Goal: Transaction & Acquisition: Purchase product/service

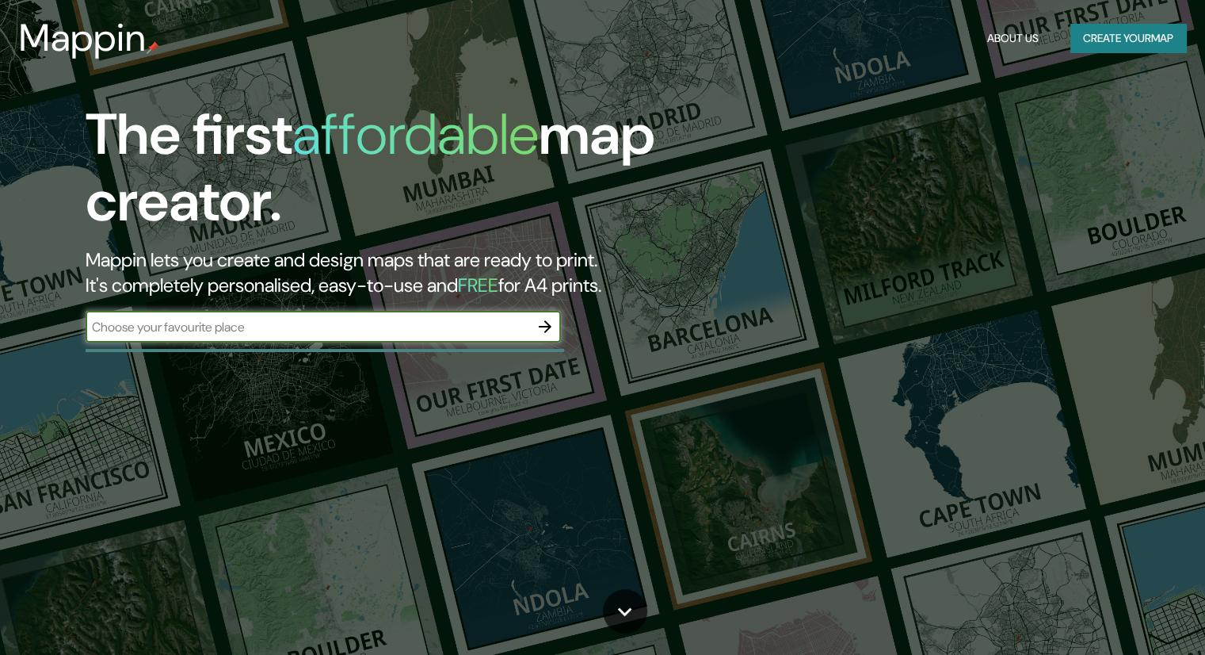
click at [214, 321] on input "text" at bounding box center [308, 327] width 444 height 18
type input "VAL DE ORCIA"
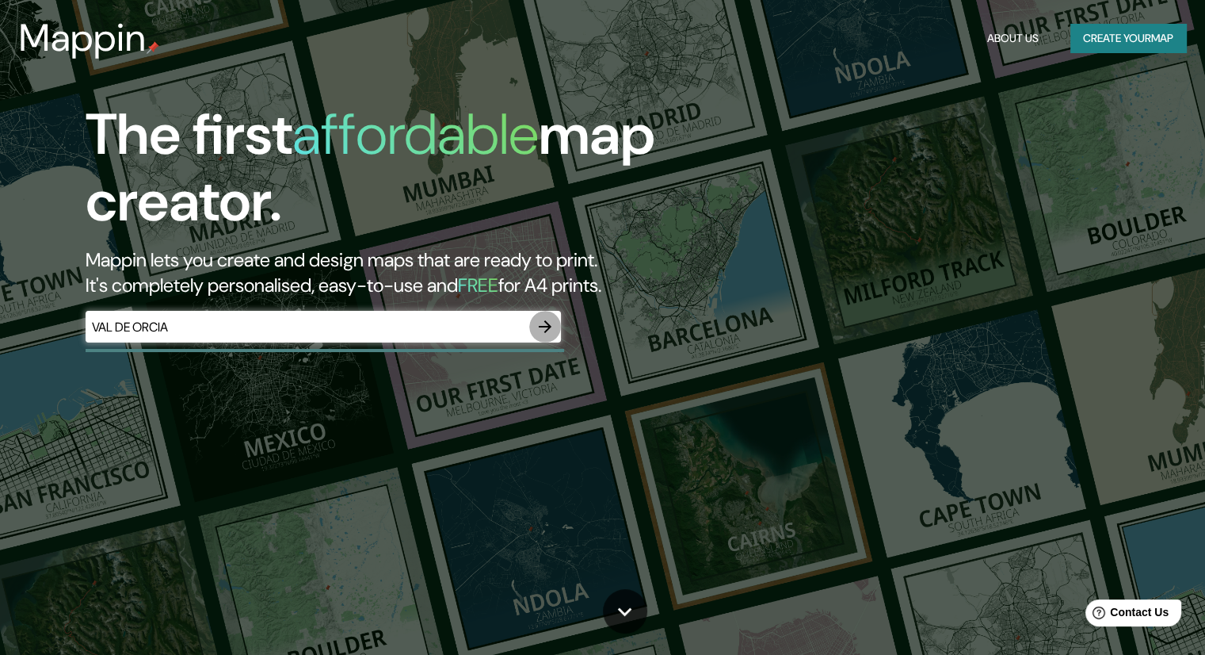
click at [545, 327] on icon "button" at bounding box center [545, 326] width 13 height 13
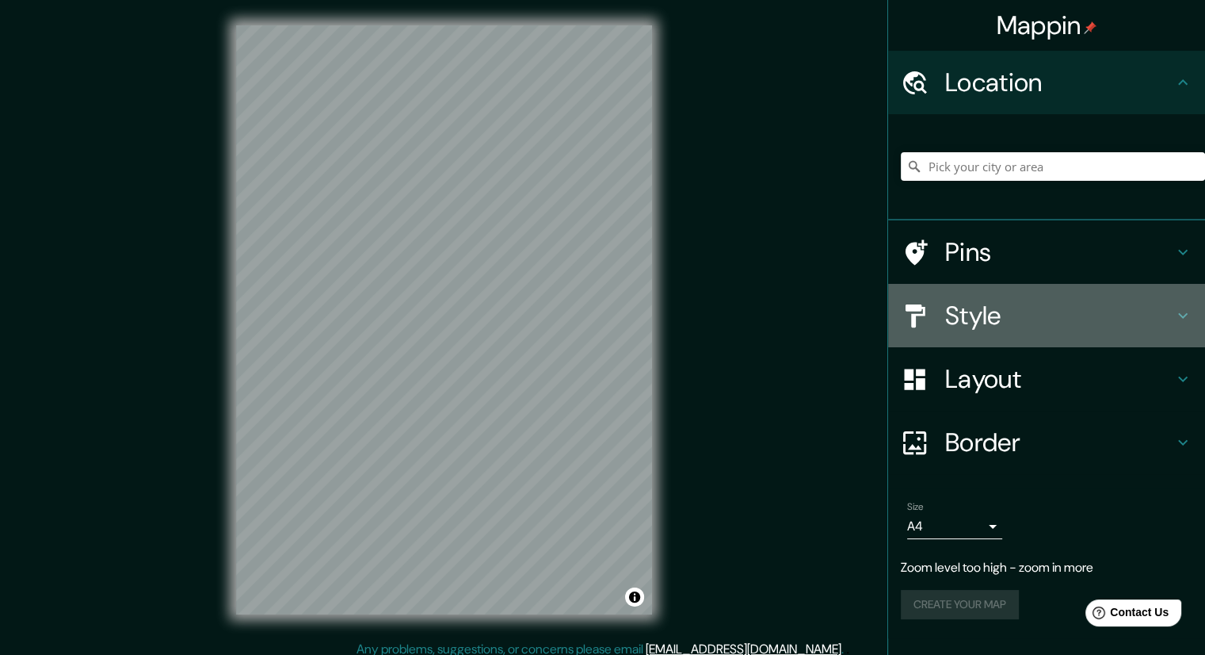
click at [1176, 310] on icon at bounding box center [1183, 315] width 19 height 19
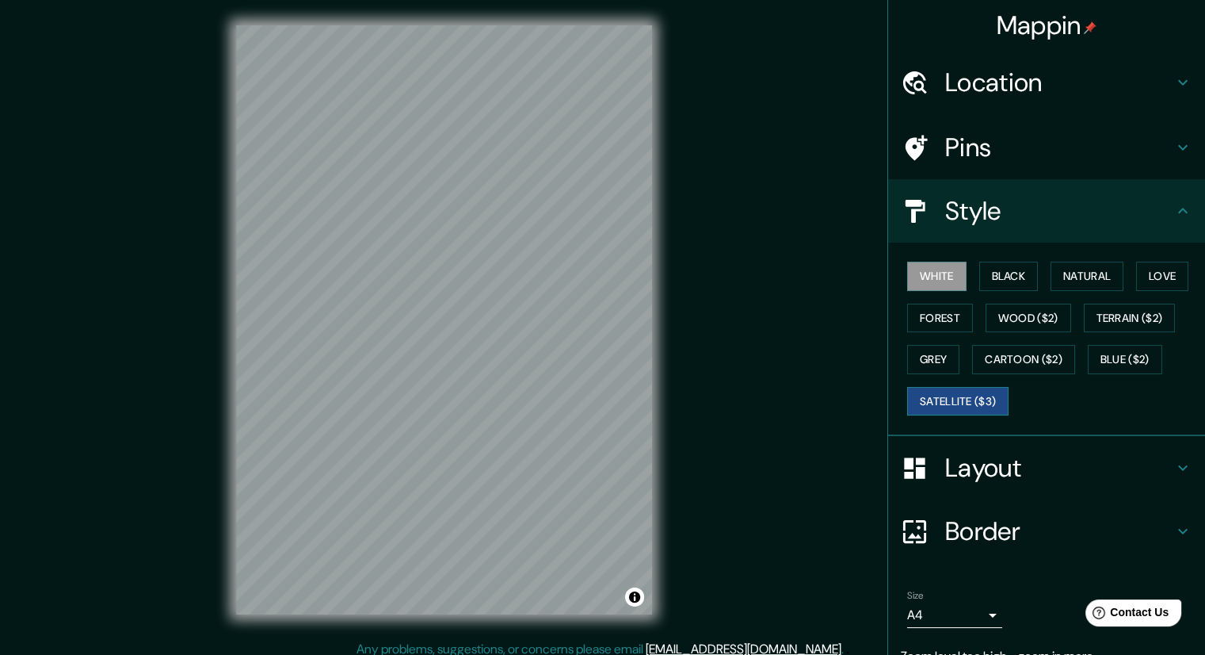
click at [963, 401] on button "Satellite ($3)" at bounding box center [957, 401] width 101 height 29
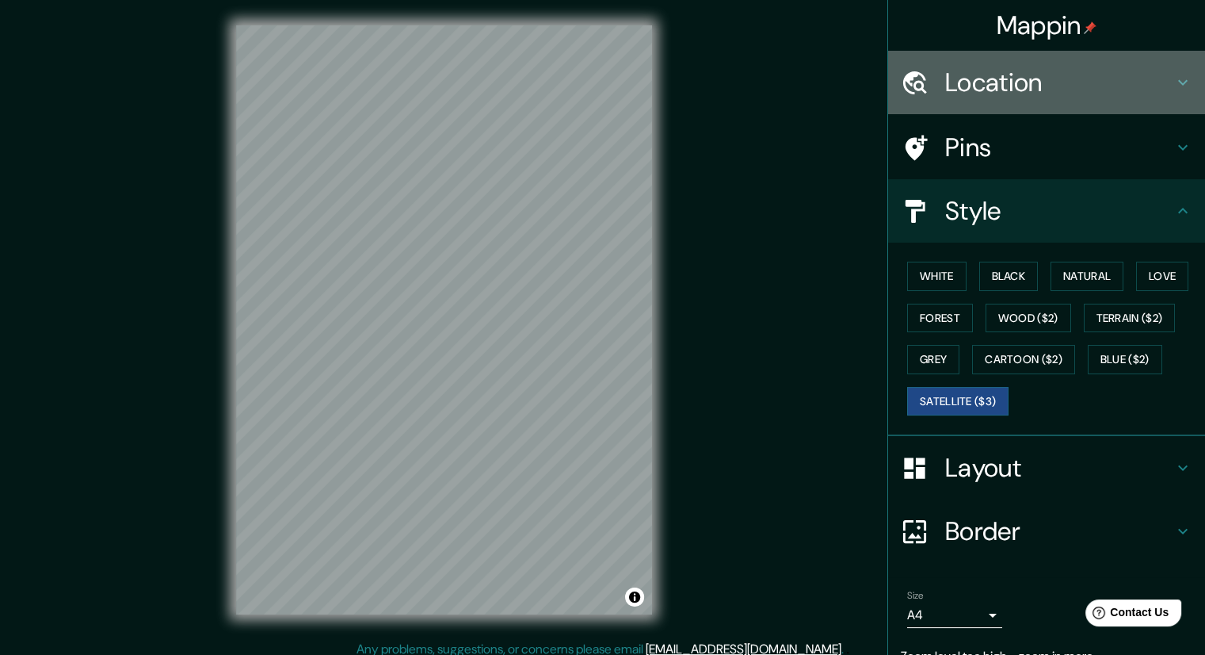
click at [1000, 74] on h4 "Location" at bounding box center [1059, 83] width 228 height 32
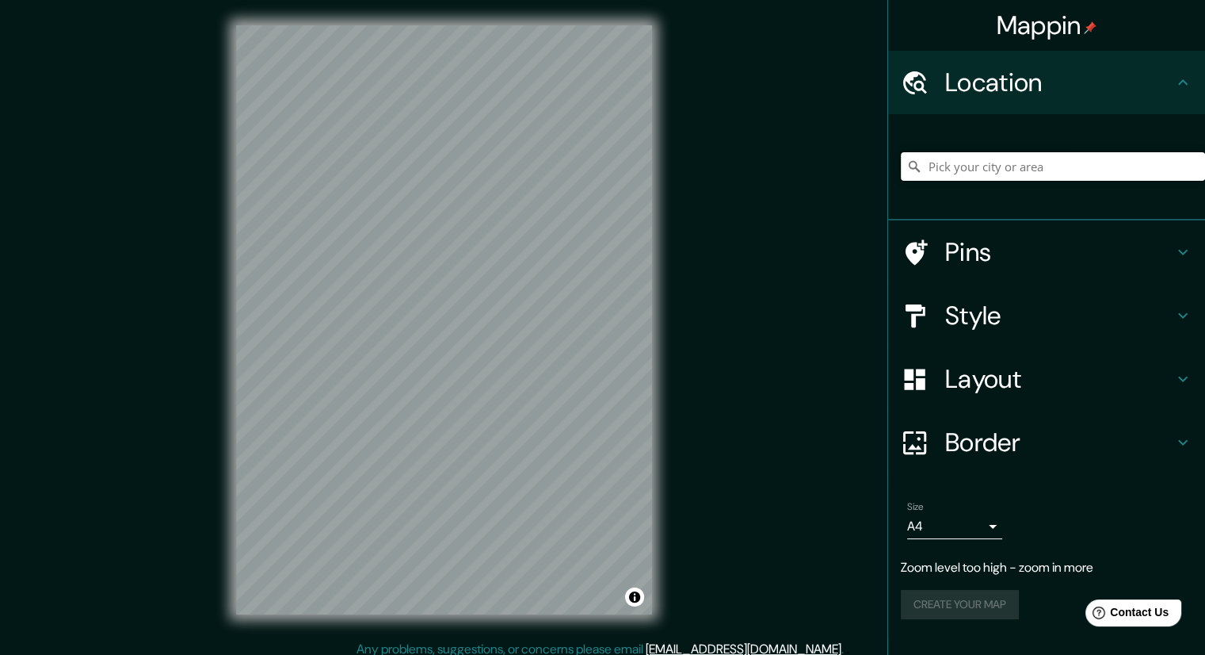
click at [988, 155] on input "Pick your city or area" at bounding box center [1053, 166] width 304 height 29
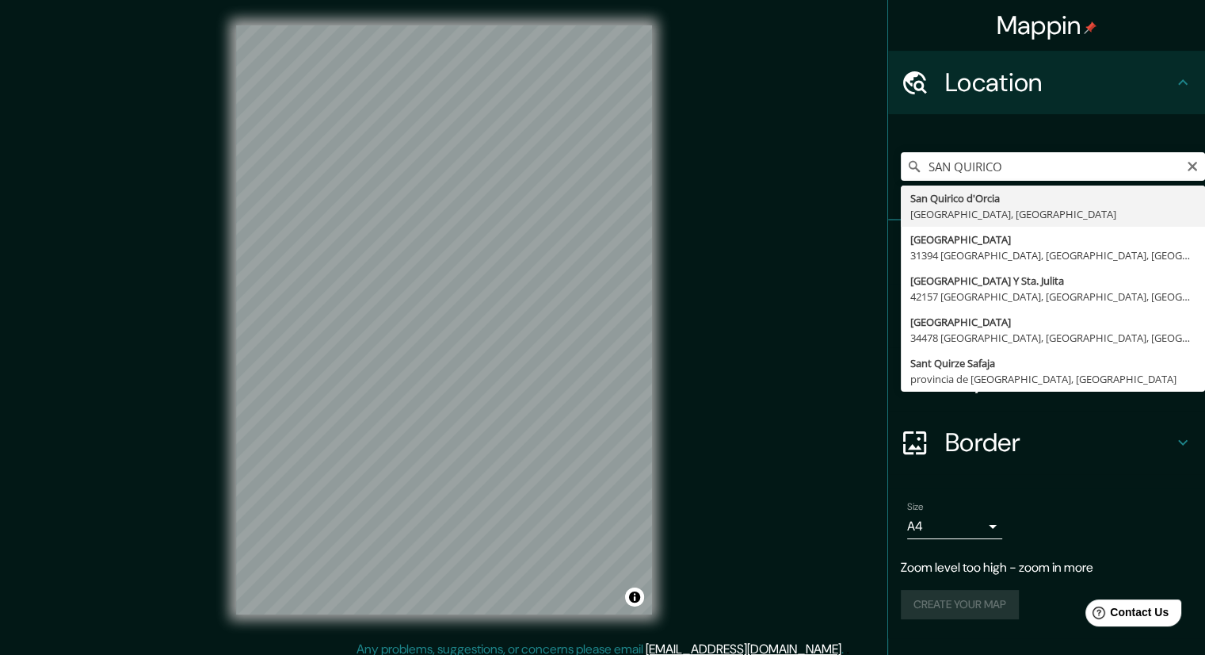
type input "San Quirico d'Orcia, Siena, Italia"
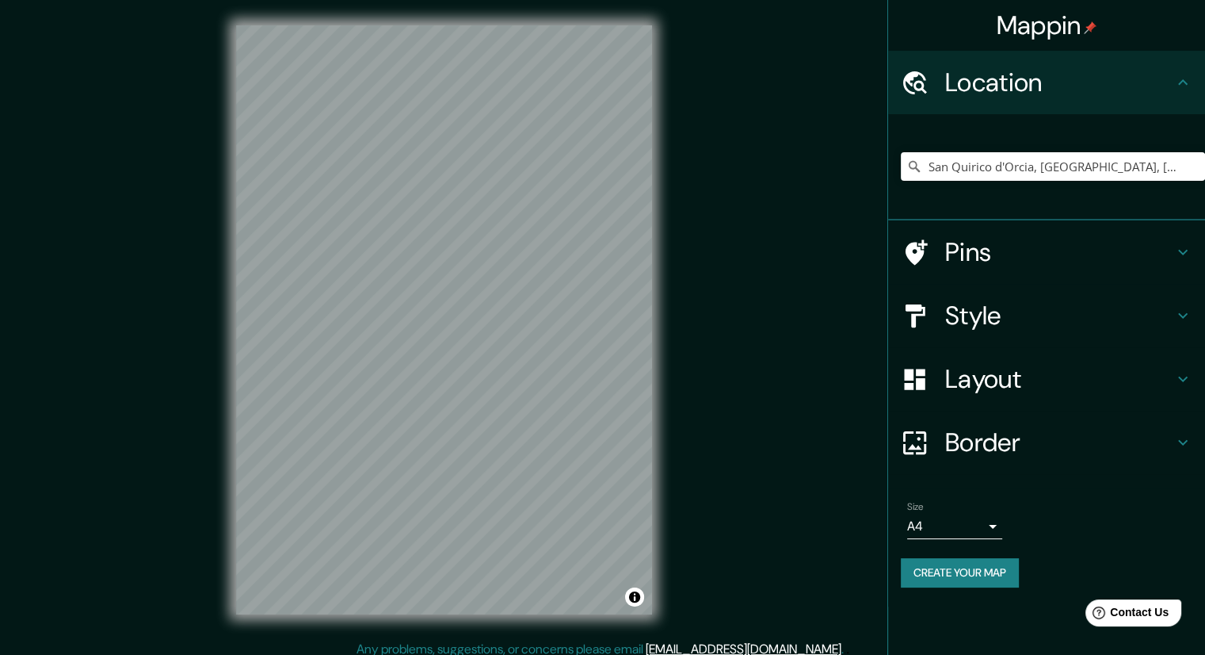
click at [1157, 250] on h4 "Pins" at bounding box center [1059, 252] width 228 height 32
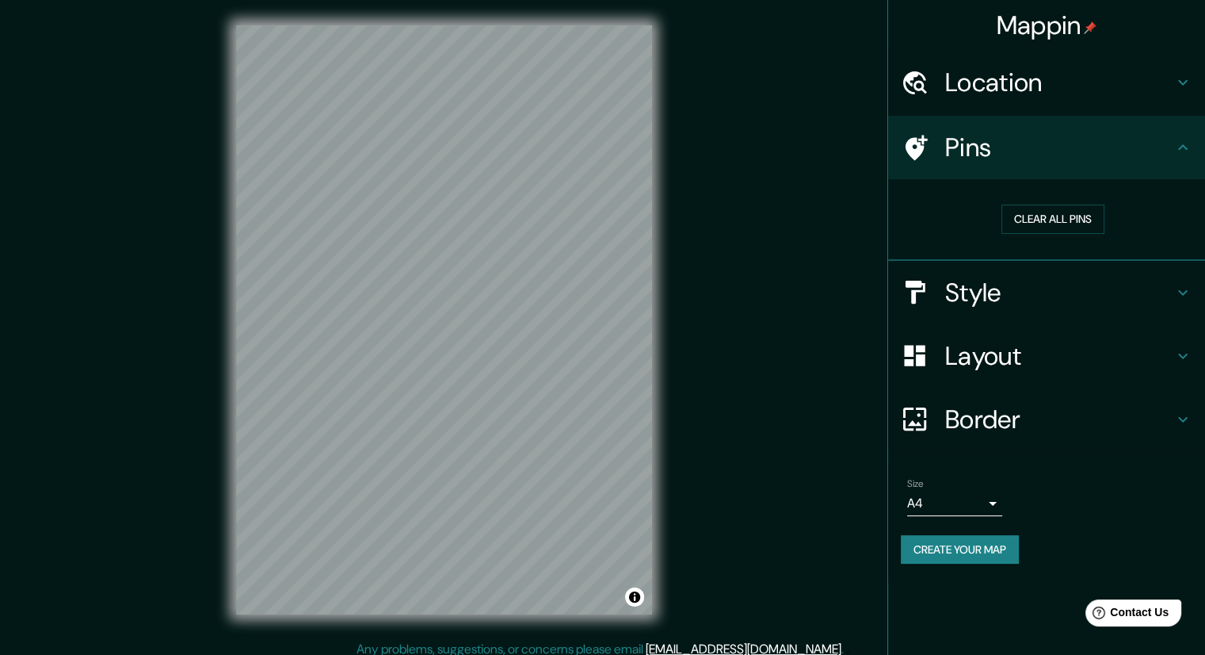
click at [1166, 147] on h4 "Pins" at bounding box center [1059, 148] width 228 height 32
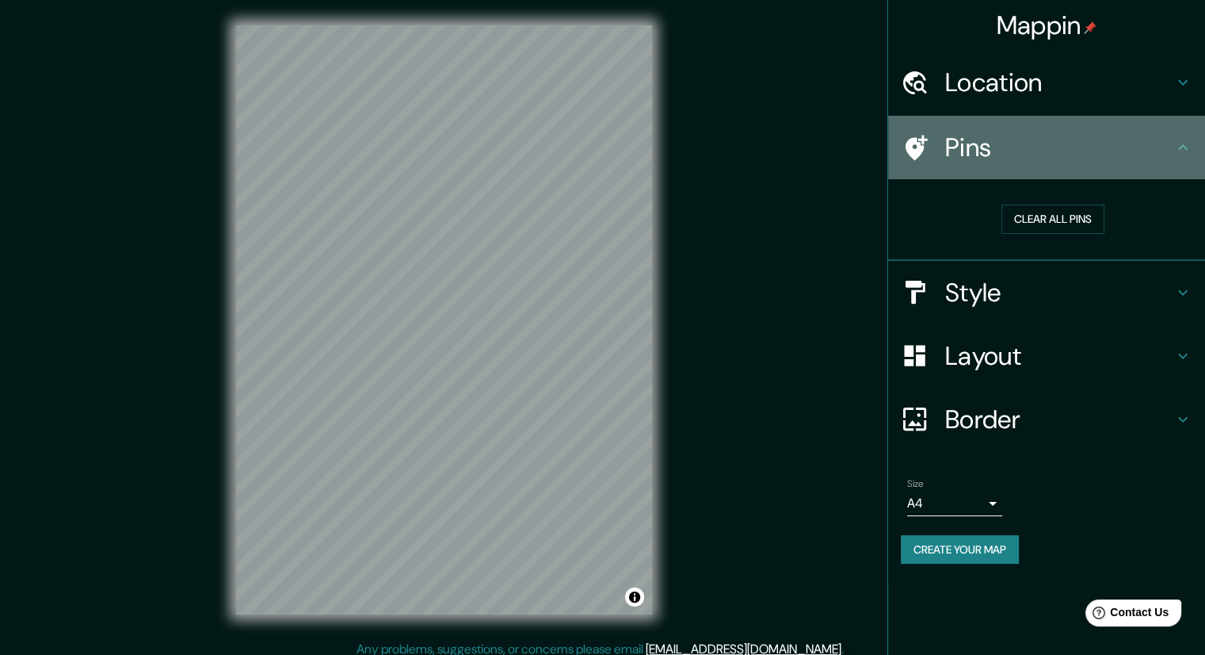
click at [934, 149] on div at bounding box center [923, 148] width 44 height 28
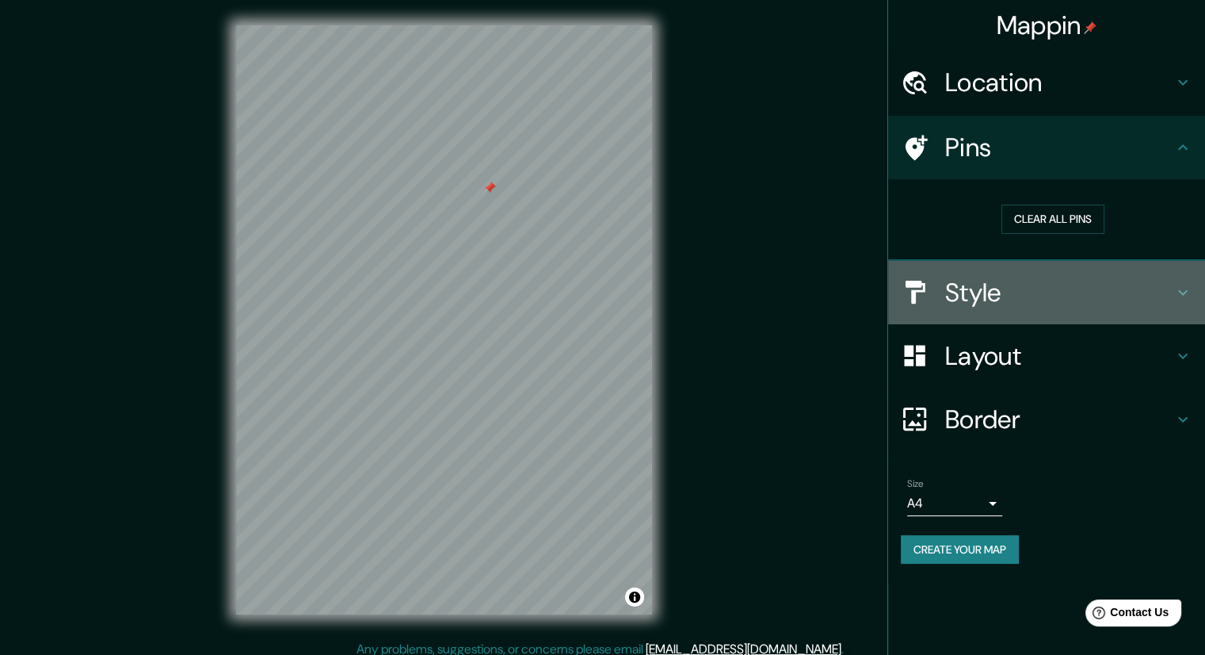
click at [1159, 300] on h4 "Style" at bounding box center [1059, 293] width 228 height 32
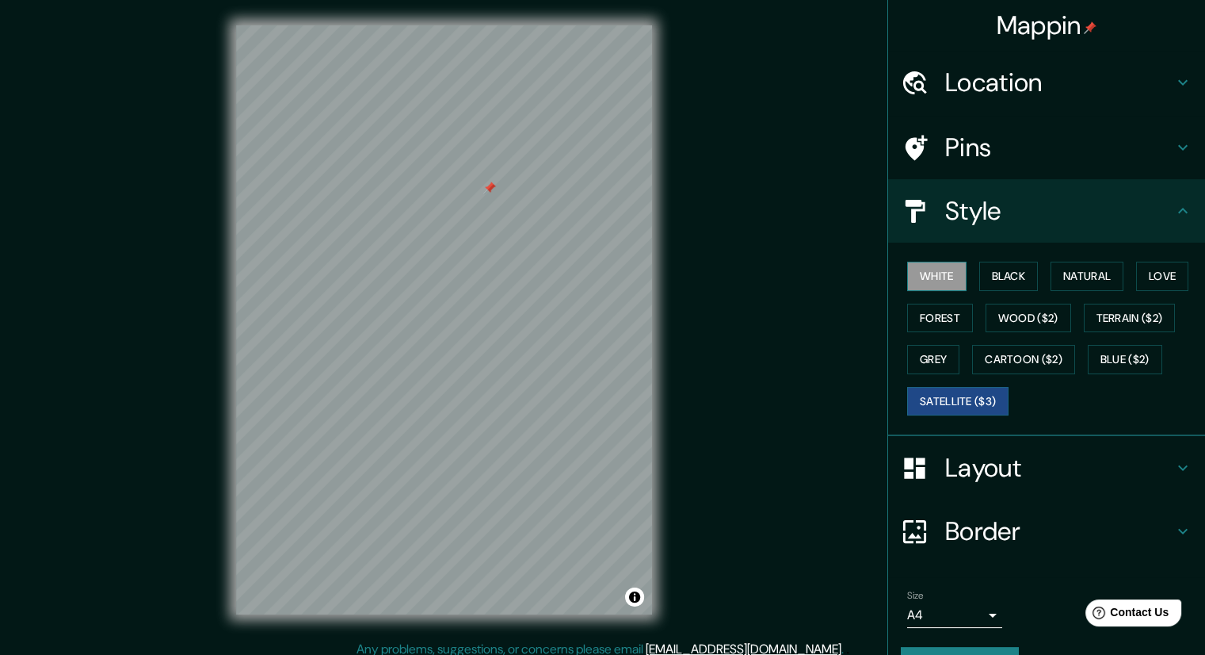
click at [920, 280] on button "White" at bounding box center [936, 276] width 59 height 29
click at [991, 276] on button "Black" at bounding box center [1008, 276] width 59 height 29
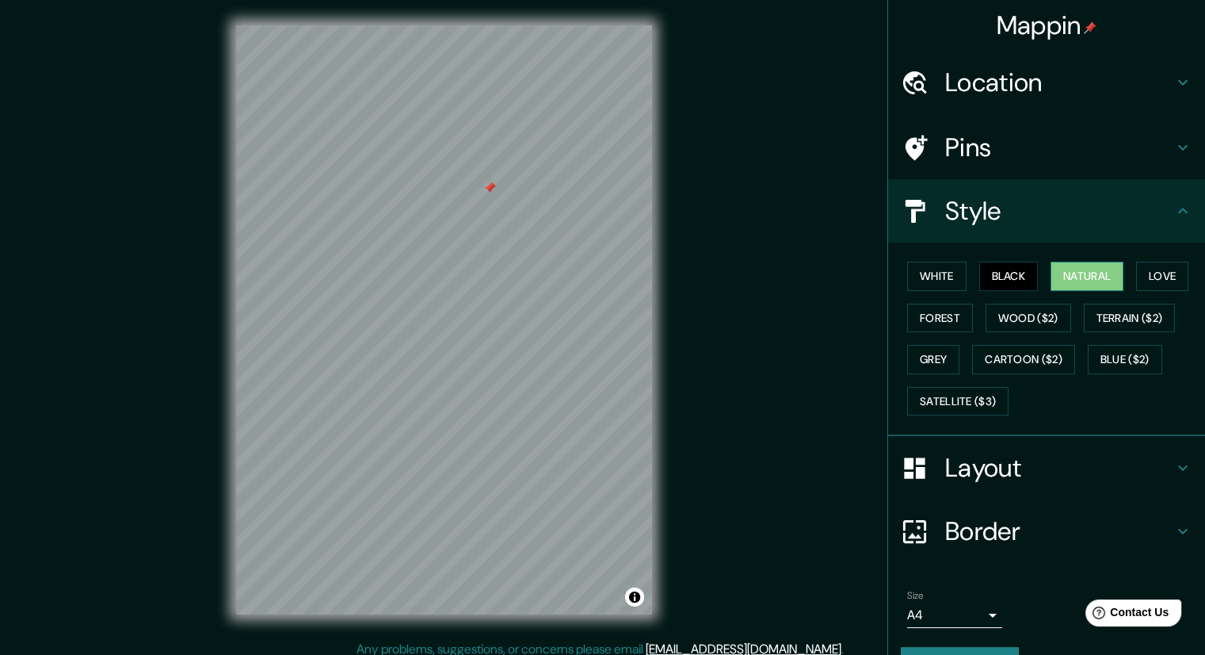
click at [1070, 273] on button "Natural" at bounding box center [1087, 276] width 73 height 29
click at [1140, 277] on button "Love" at bounding box center [1162, 276] width 52 height 29
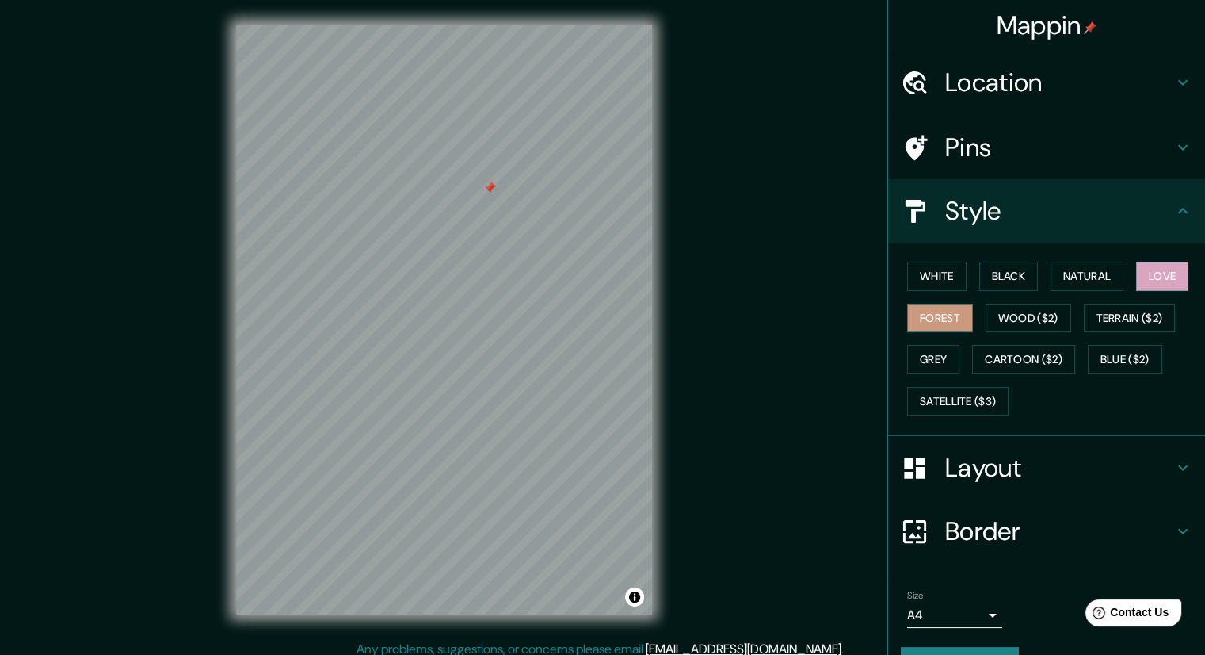
click at [926, 314] on button "Forest" at bounding box center [940, 318] width 66 height 29
click at [1102, 315] on button "Terrain ($2)" at bounding box center [1130, 318] width 92 height 29
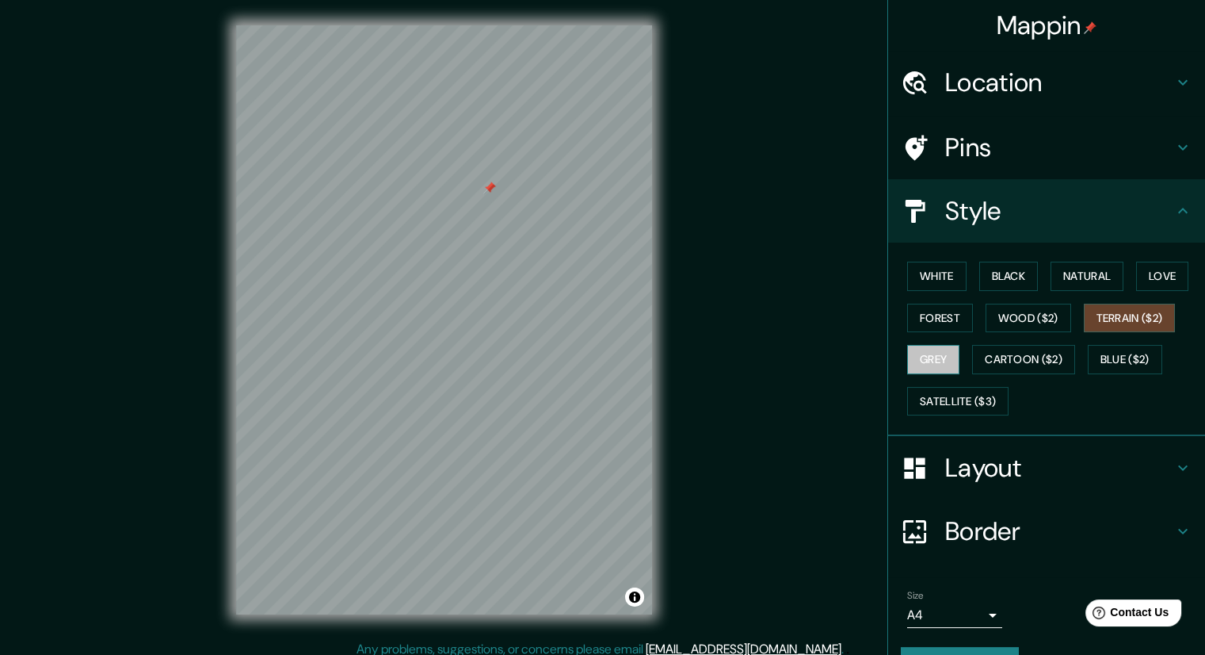
click at [916, 356] on button "Grey" at bounding box center [933, 359] width 52 height 29
click at [1056, 352] on button "Cartoon ($2)" at bounding box center [1023, 359] width 103 height 29
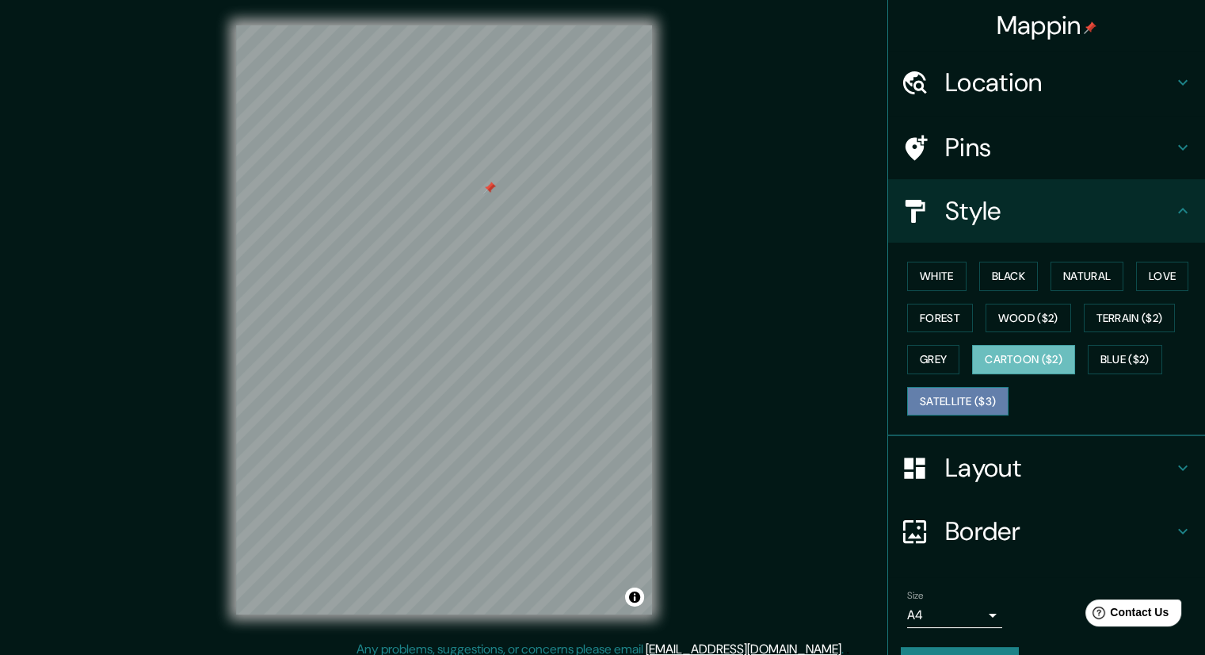
click at [956, 399] on button "Satellite ($3)" at bounding box center [957, 401] width 101 height 29
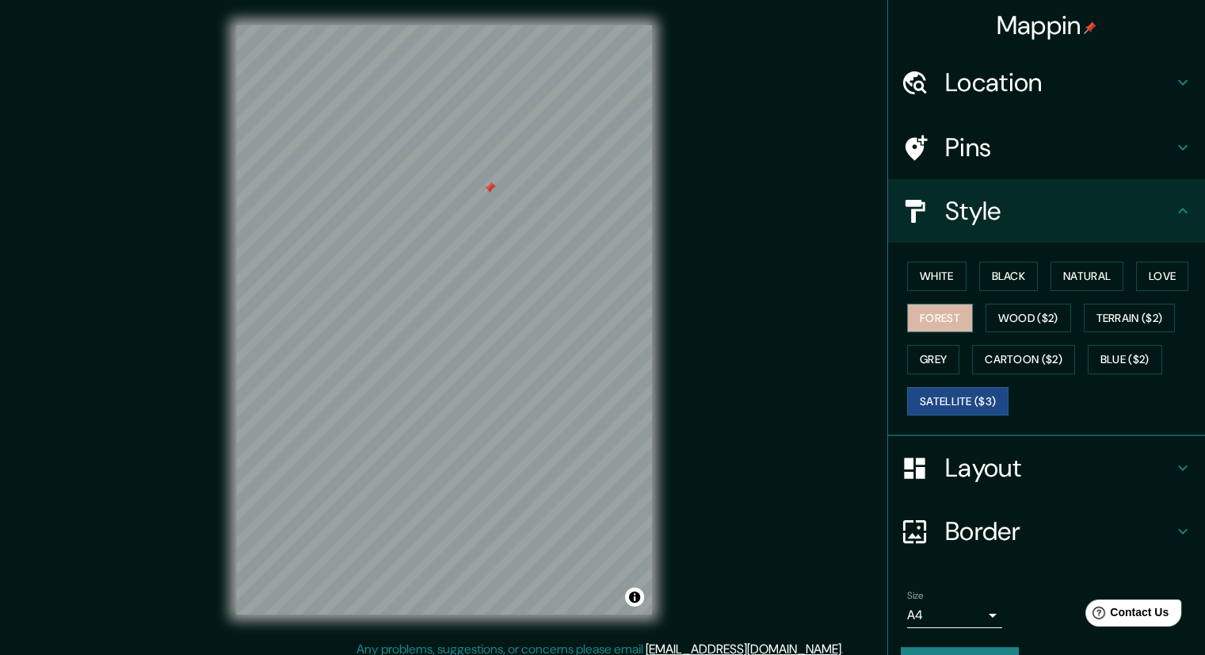
click at [924, 321] on button "Forest" at bounding box center [940, 318] width 66 height 29
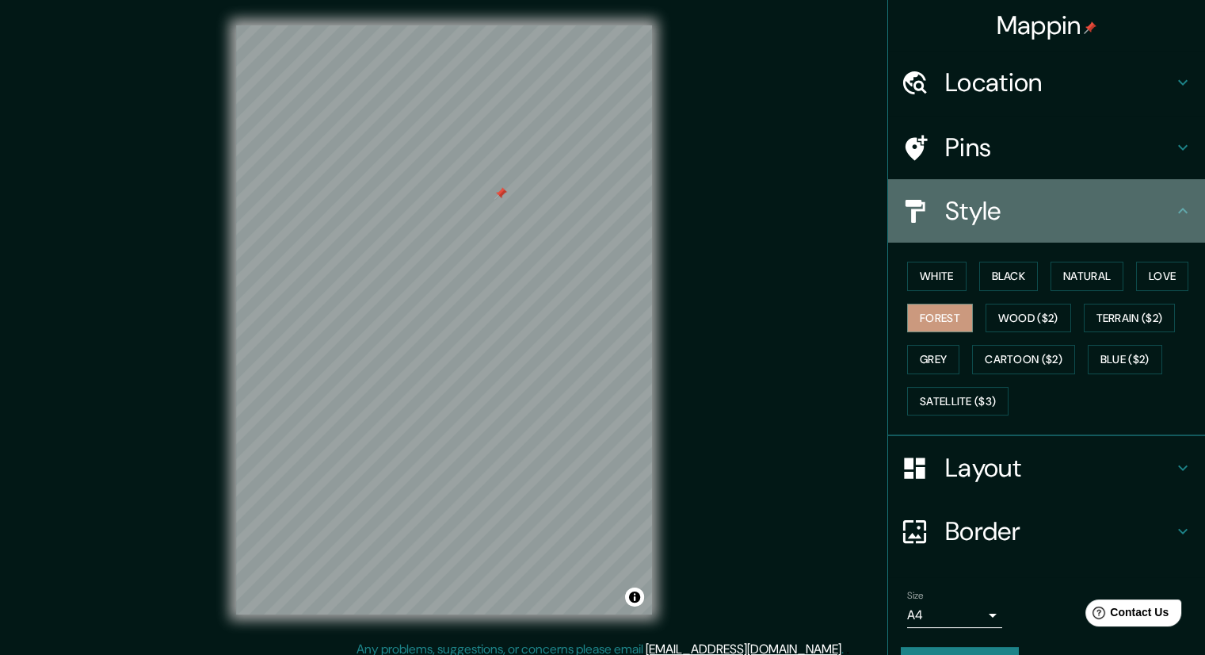
click at [1154, 207] on h4 "Style" at bounding box center [1059, 211] width 228 height 32
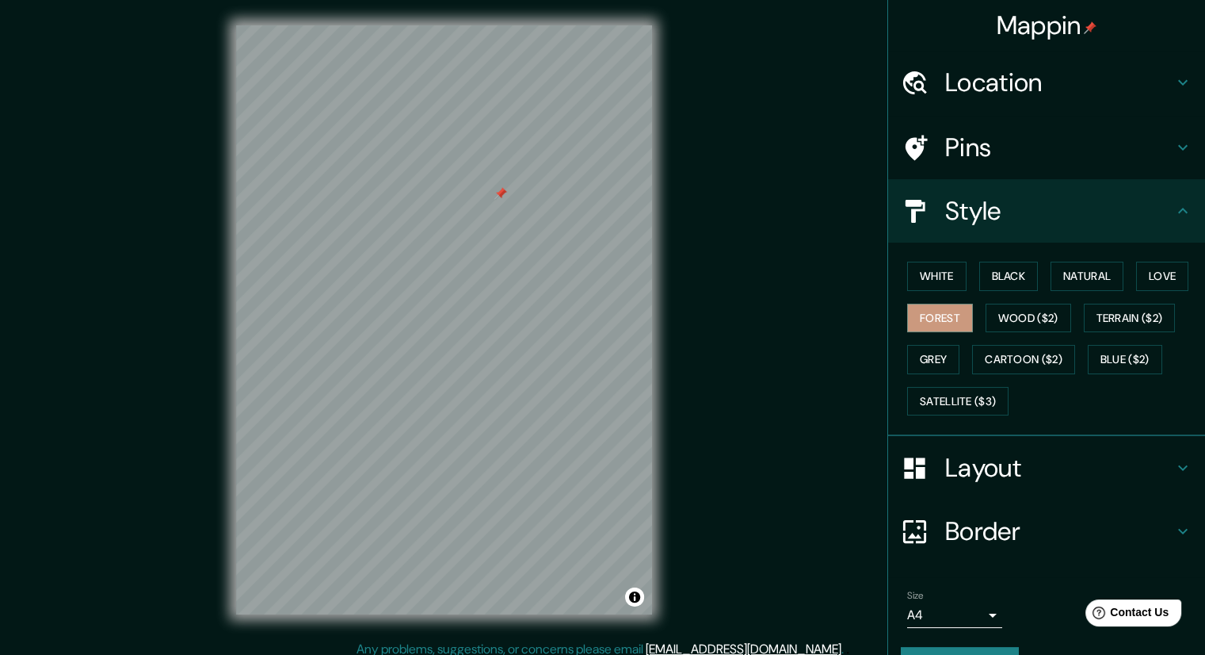
click at [1174, 460] on icon at bounding box center [1183, 467] width 19 height 19
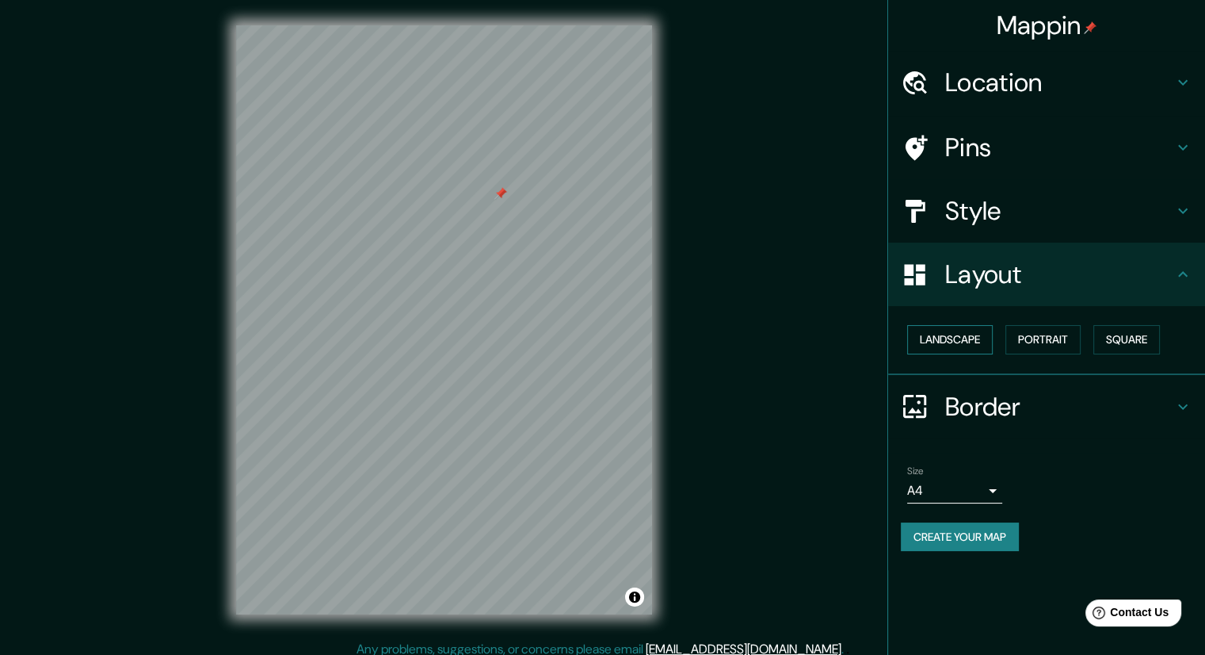
click at [962, 339] on button "Landscape" at bounding box center [950, 339] width 86 height 29
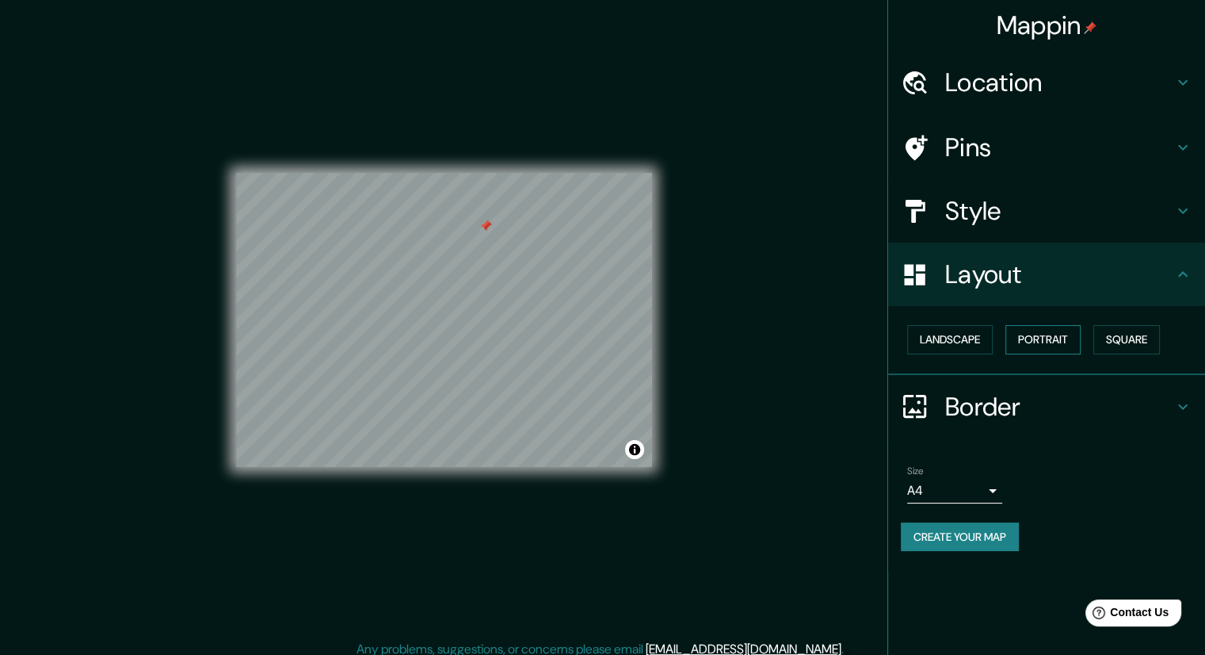
click at [1037, 334] on button "Portrait" at bounding box center [1043, 339] width 75 height 29
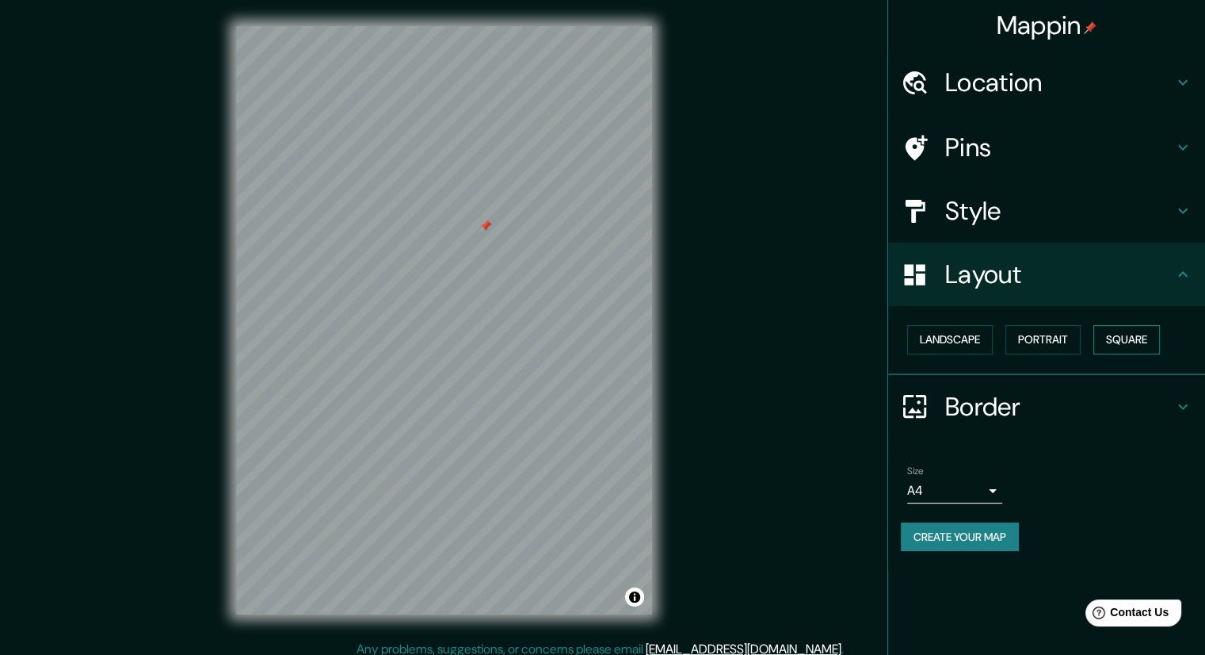
click at [1118, 339] on button "Square" at bounding box center [1127, 339] width 67 height 29
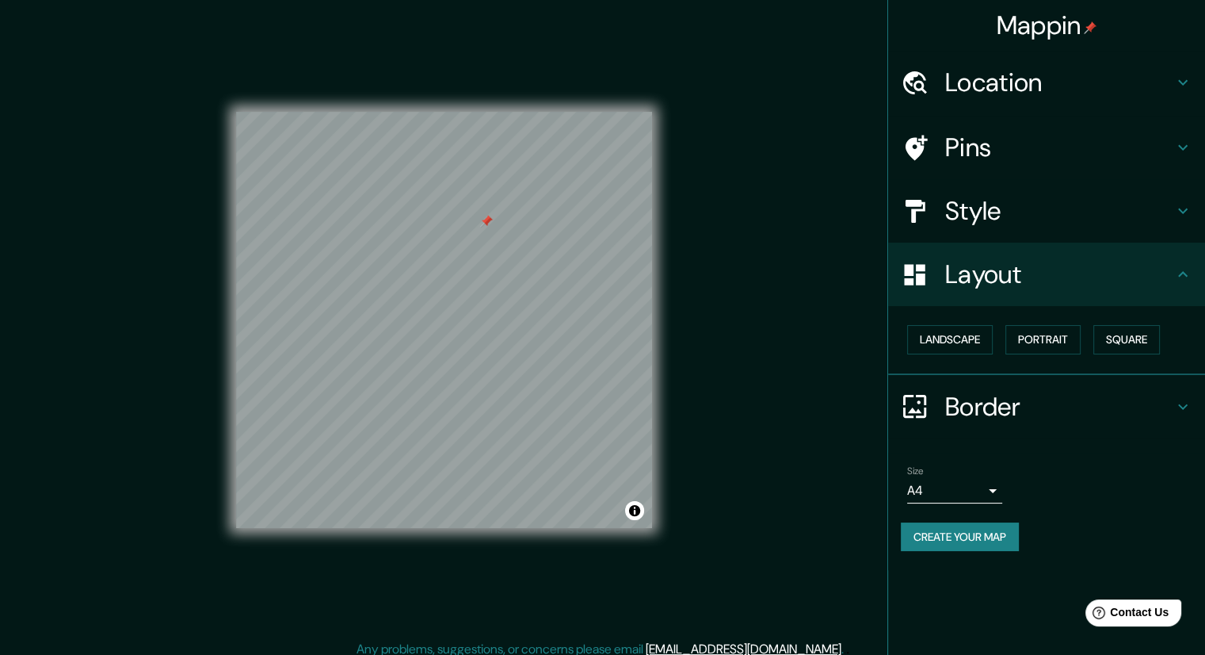
click at [973, 533] on button "Create your map" at bounding box center [960, 536] width 118 height 29
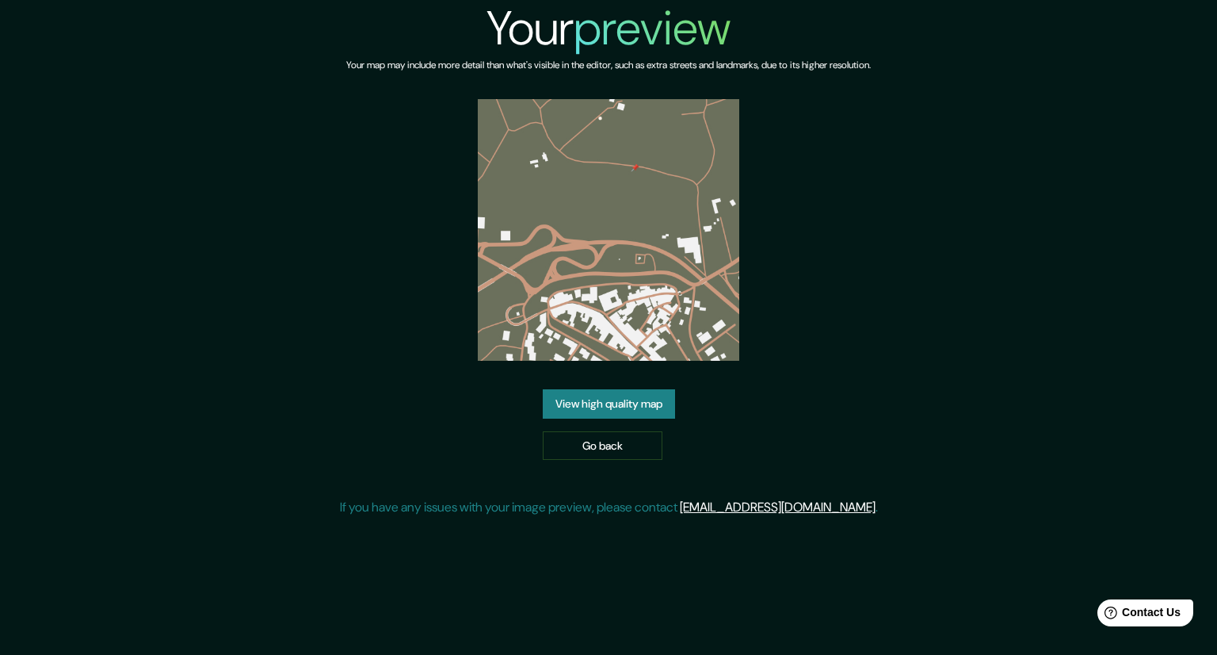
click at [621, 281] on img at bounding box center [609, 230] width 262 height 262
click at [626, 405] on link "View high quality map" at bounding box center [609, 403] width 132 height 29
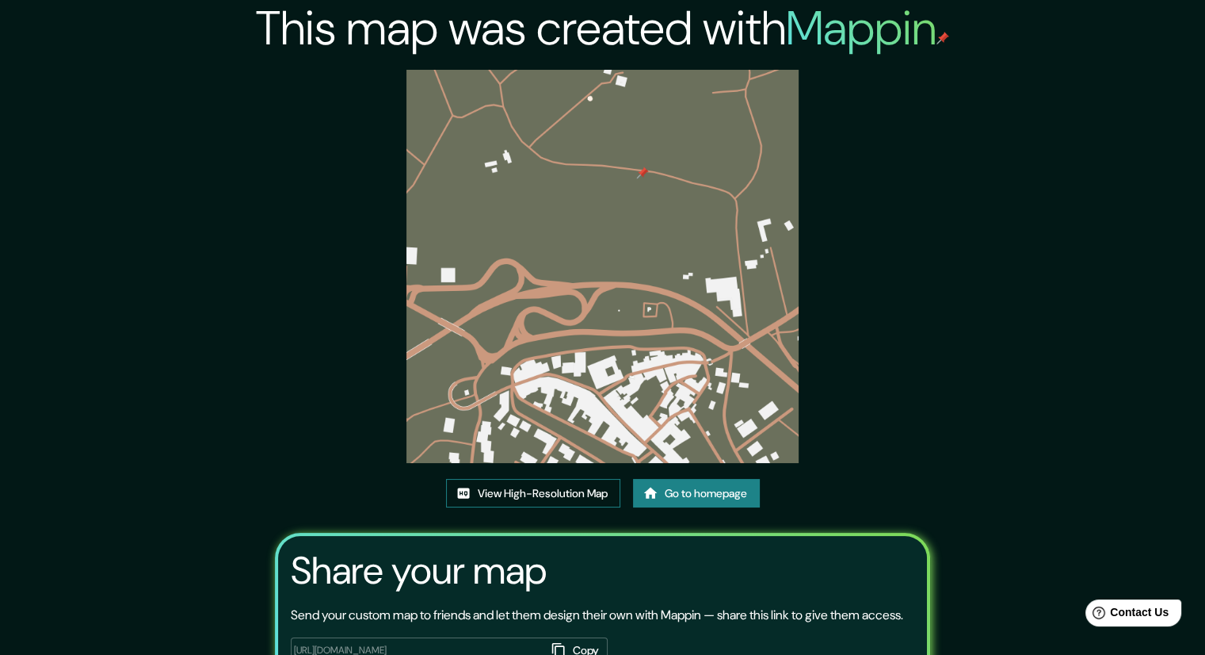
click at [563, 489] on link "View High-Resolution Map" at bounding box center [533, 493] width 174 height 29
